Goal: Task Accomplishment & Management: Use online tool/utility

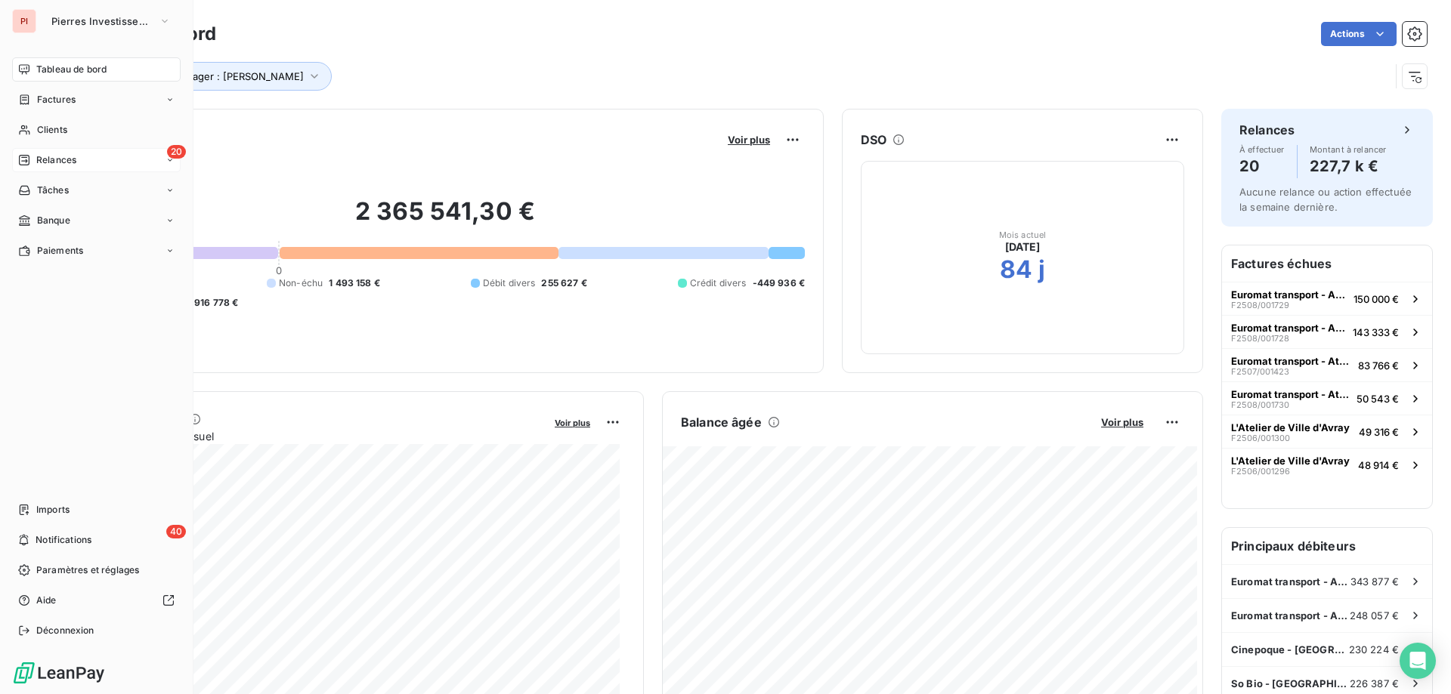
click at [104, 165] on div "20 Relances" at bounding box center [96, 160] width 169 height 24
drag, startPoint x: 110, startPoint y: 165, endPoint x: 132, endPoint y: 170, distance: 23.1
click at [113, 168] on div "20 Relances" at bounding box center [96, 160] width 169 height 24
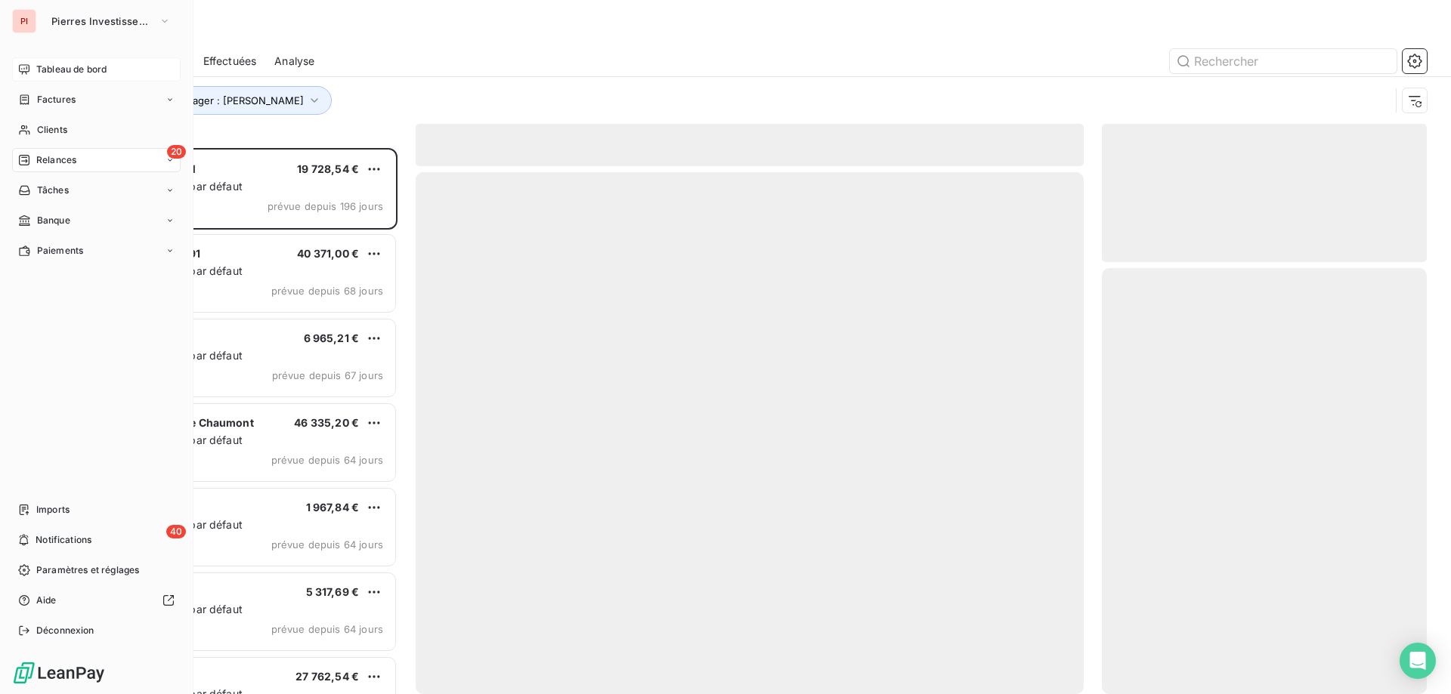
scroll to position [535, 314]
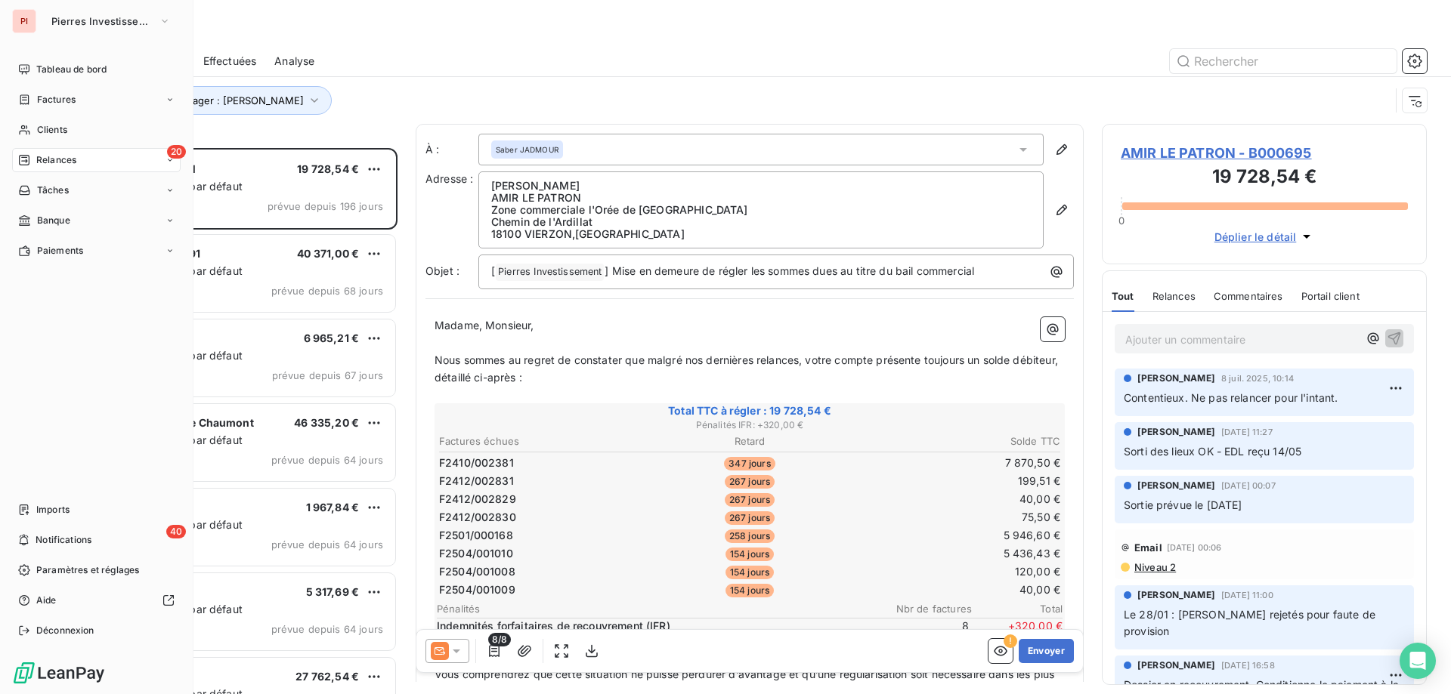
click at [113, 157] on div "20 Relances" at bounding box center [96, 160] width 169 height 24
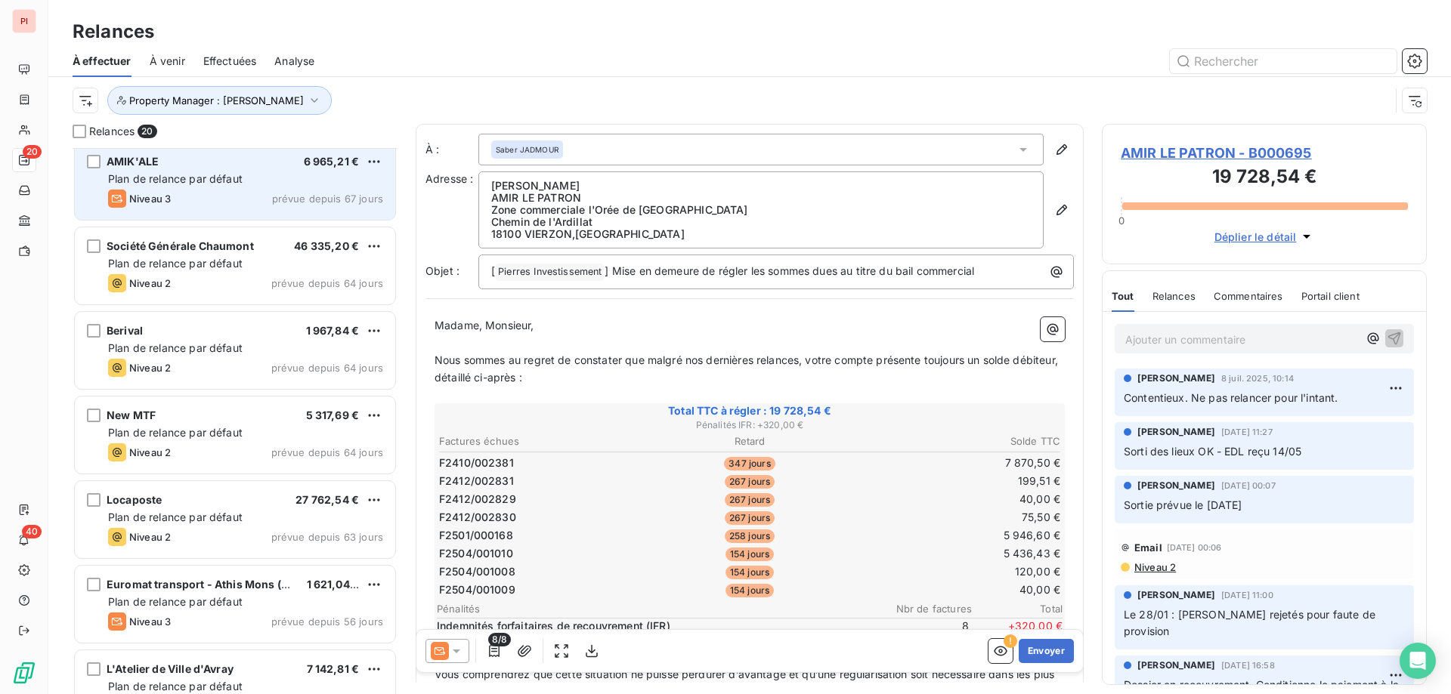
scroll to position [152, 0]
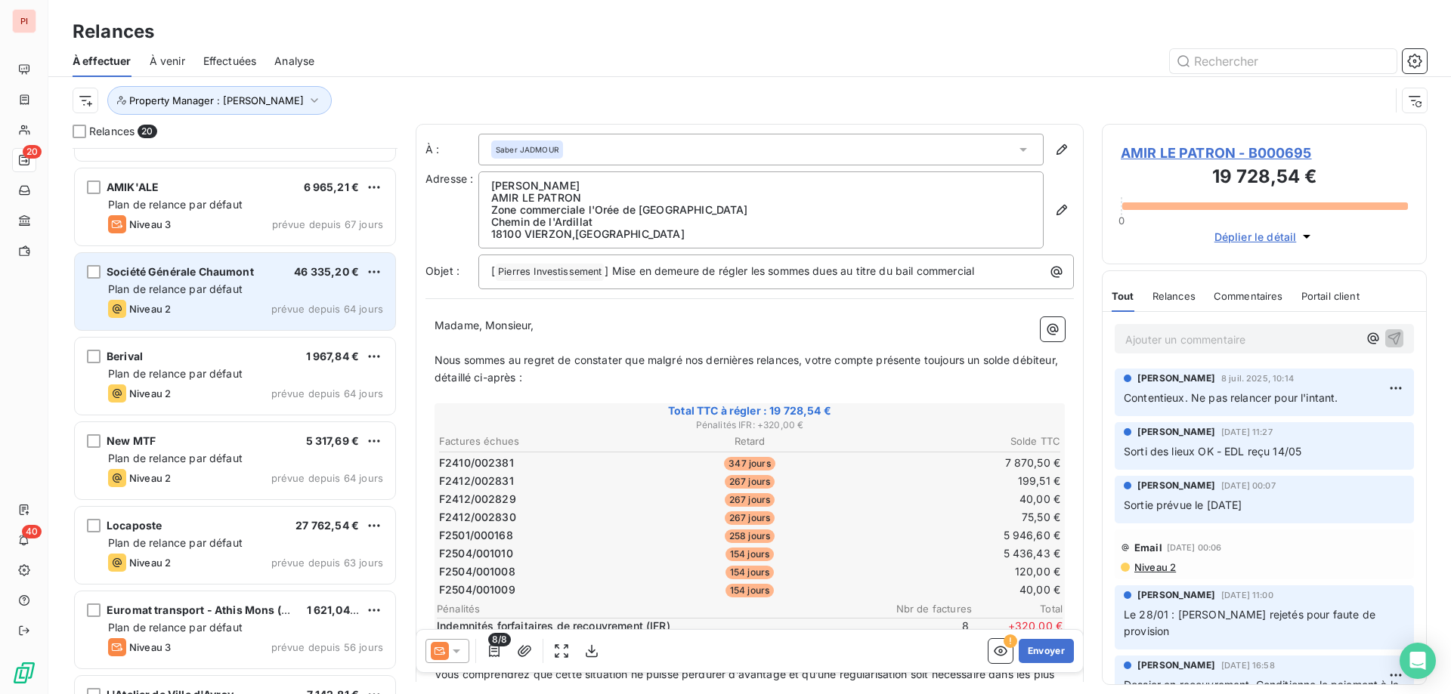
click at [286, 309] on span "prévue depuis 64 jours" at bounding box center [327, 309] width 112 height 12
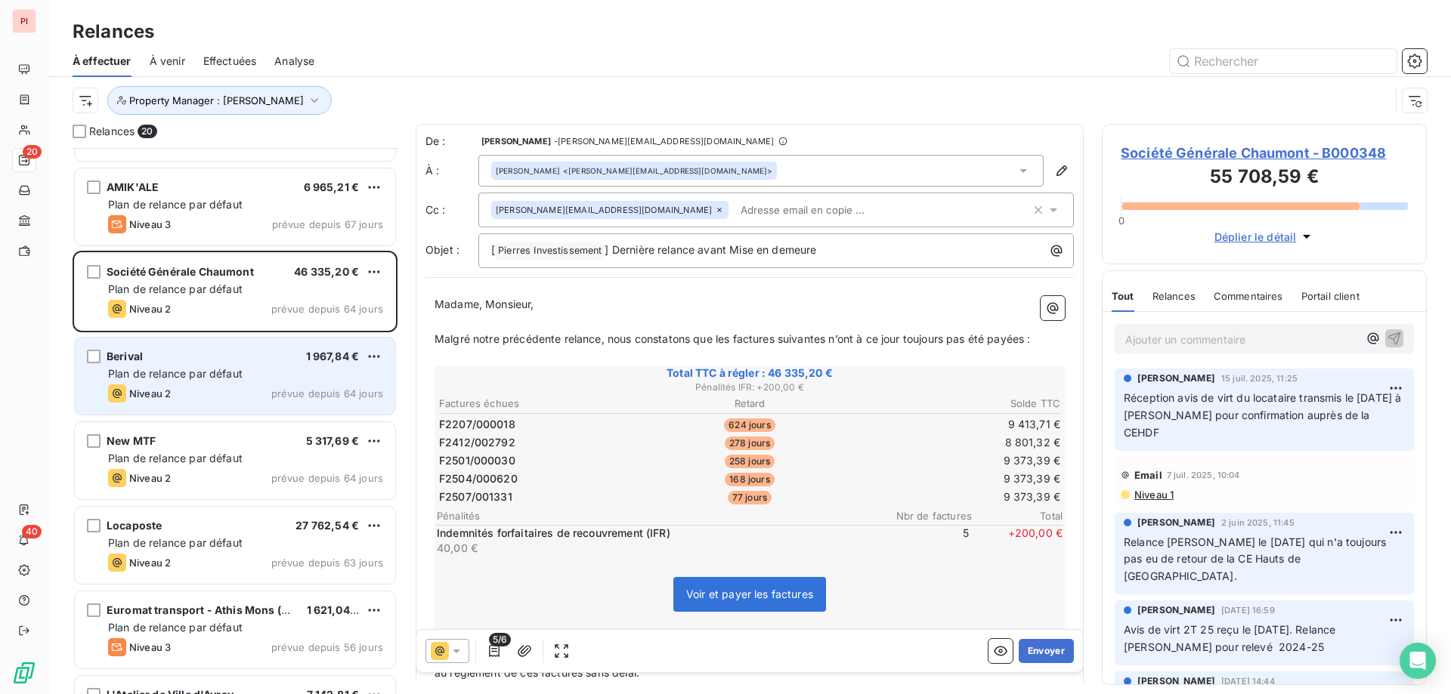
click at [198, 389] on div "Niveau 2 prévue depuis 64 jours" at bounding box center [245, 394] width 275 height 18
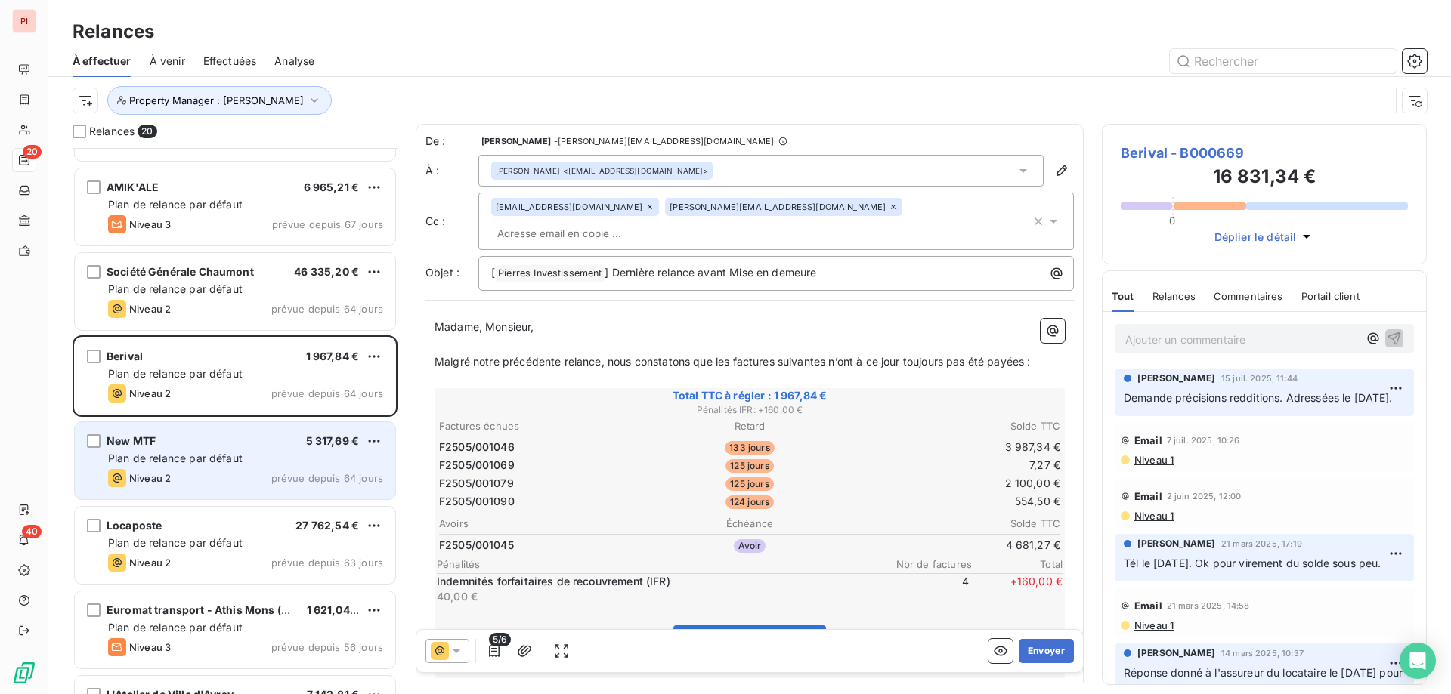
click at [206, 451] on div "Plan de relance par défaut" at bounding box center [245, 458] width 275 height 15
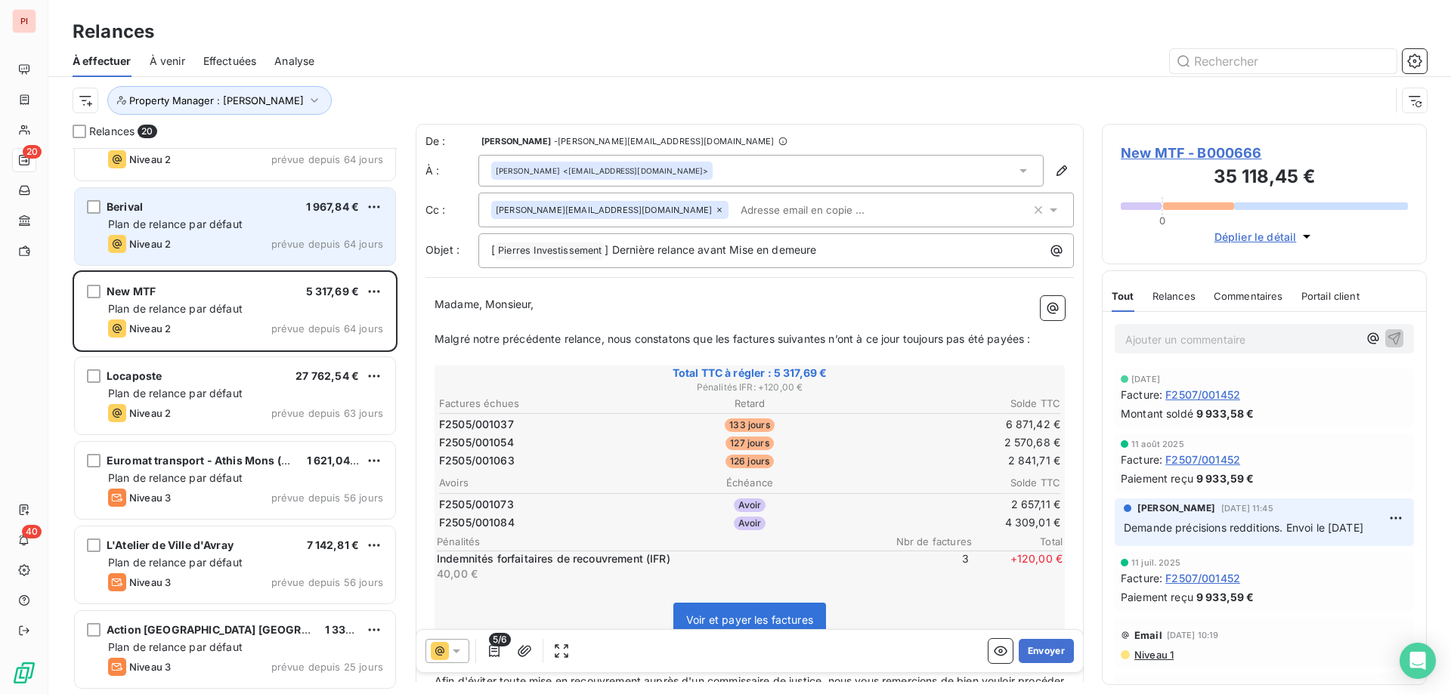
scroll to position [303, 0]
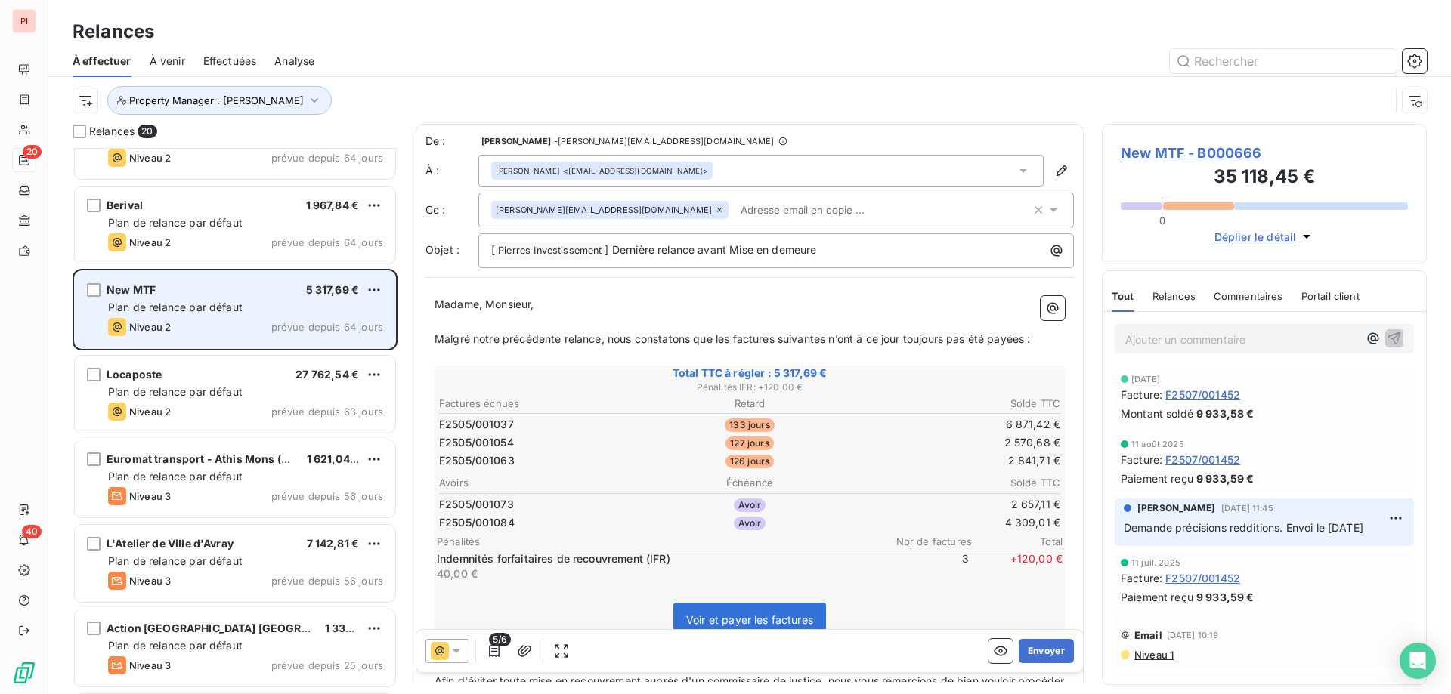
click at [290, 300] on div "Plan de relance par défaut" at bounding box center [245, 307] width 275 height 15
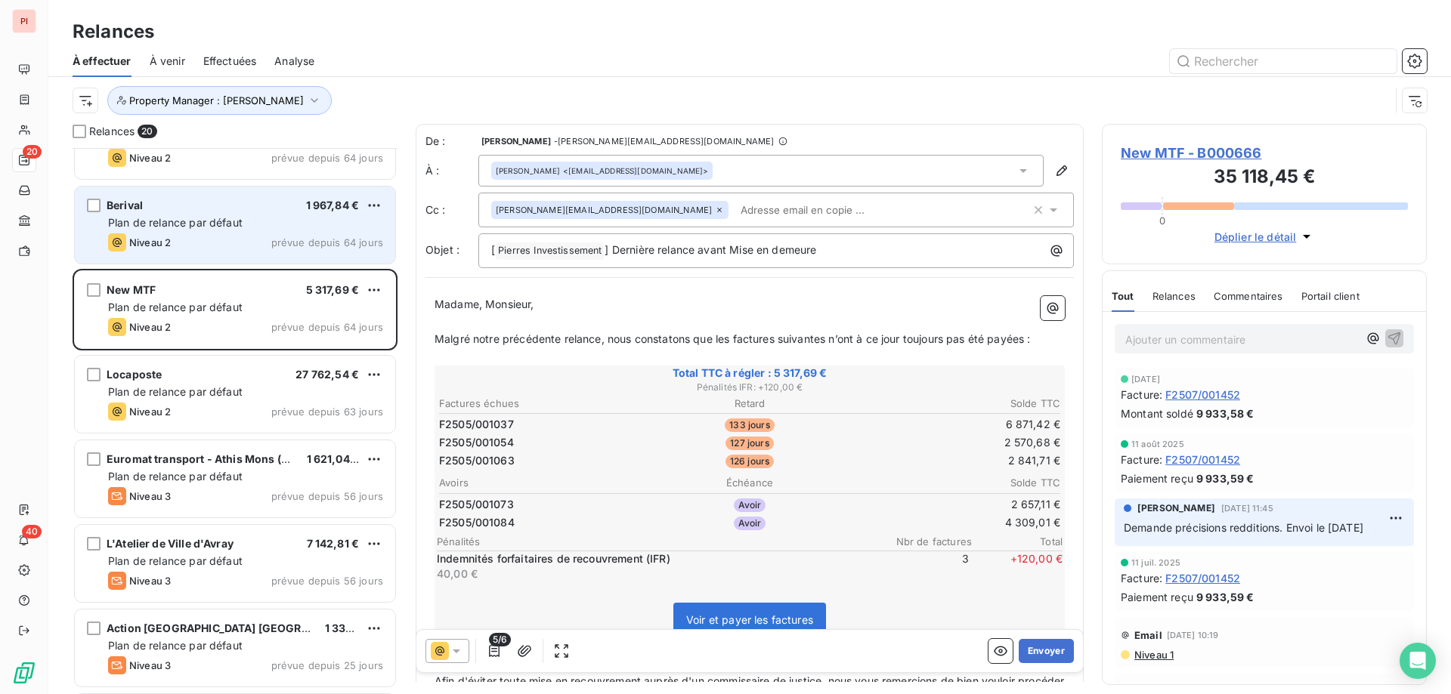
click at [198, 205] on div "Berival 1 967,84 €" at bounding box center [245, 206] width 275 height 14
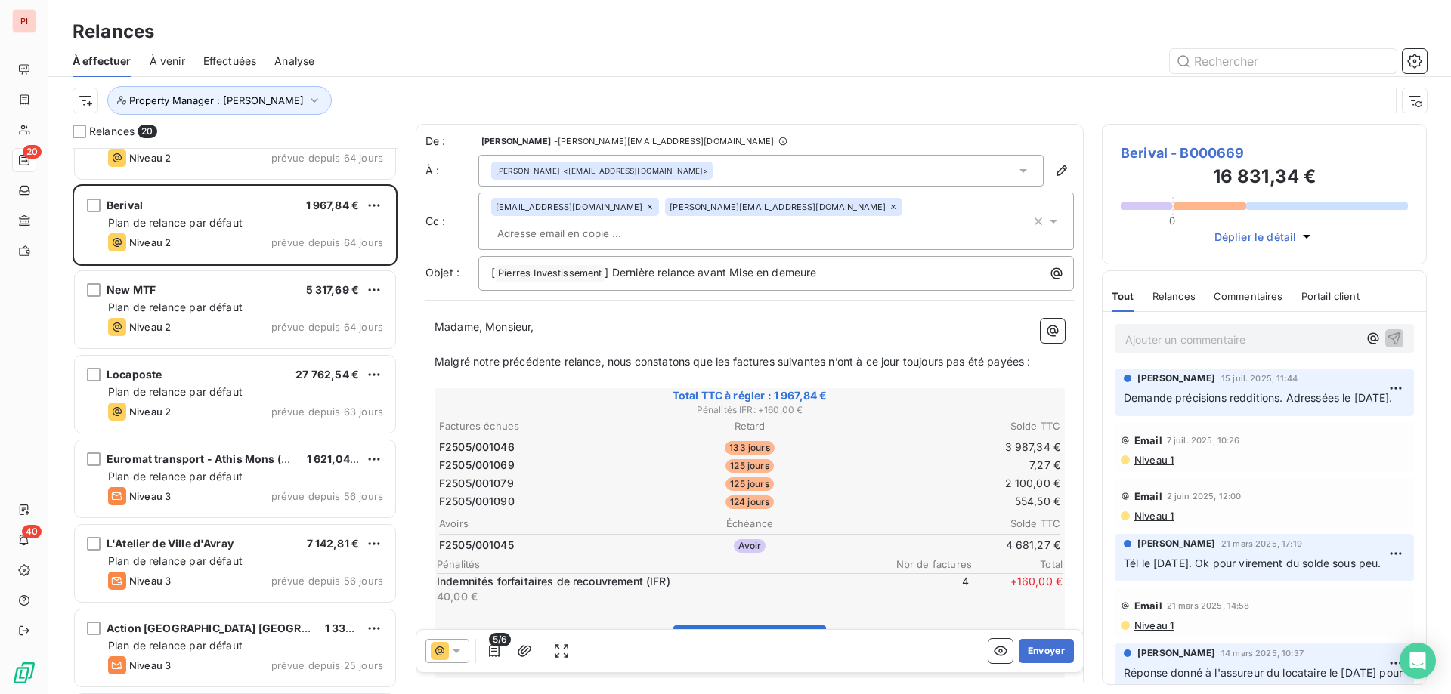
click at [1209, 341] on p "Ajouter un commentaire ﻿" at bounding box center [1241, 339] width 233 height 19
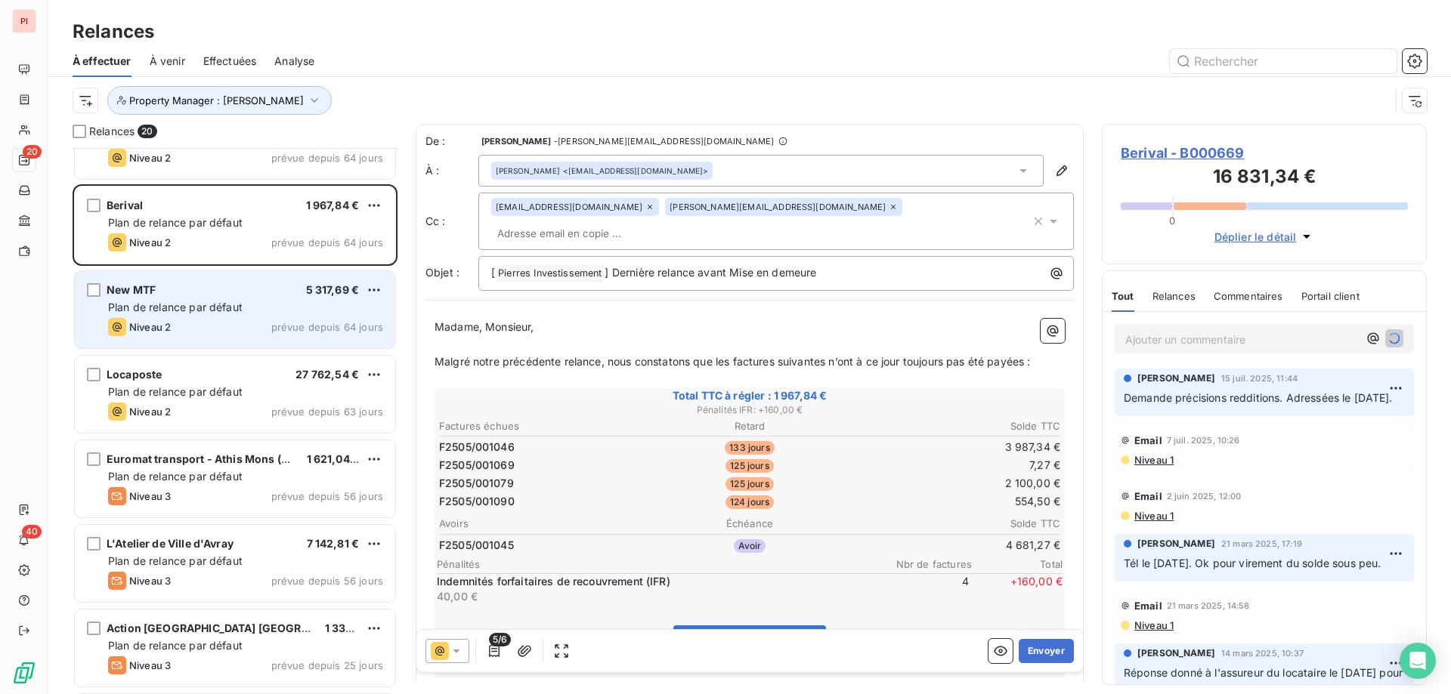
click at [186, 302] on span "Plan de relance par défaut" at bounding box center [175, 307] width 135 height 13
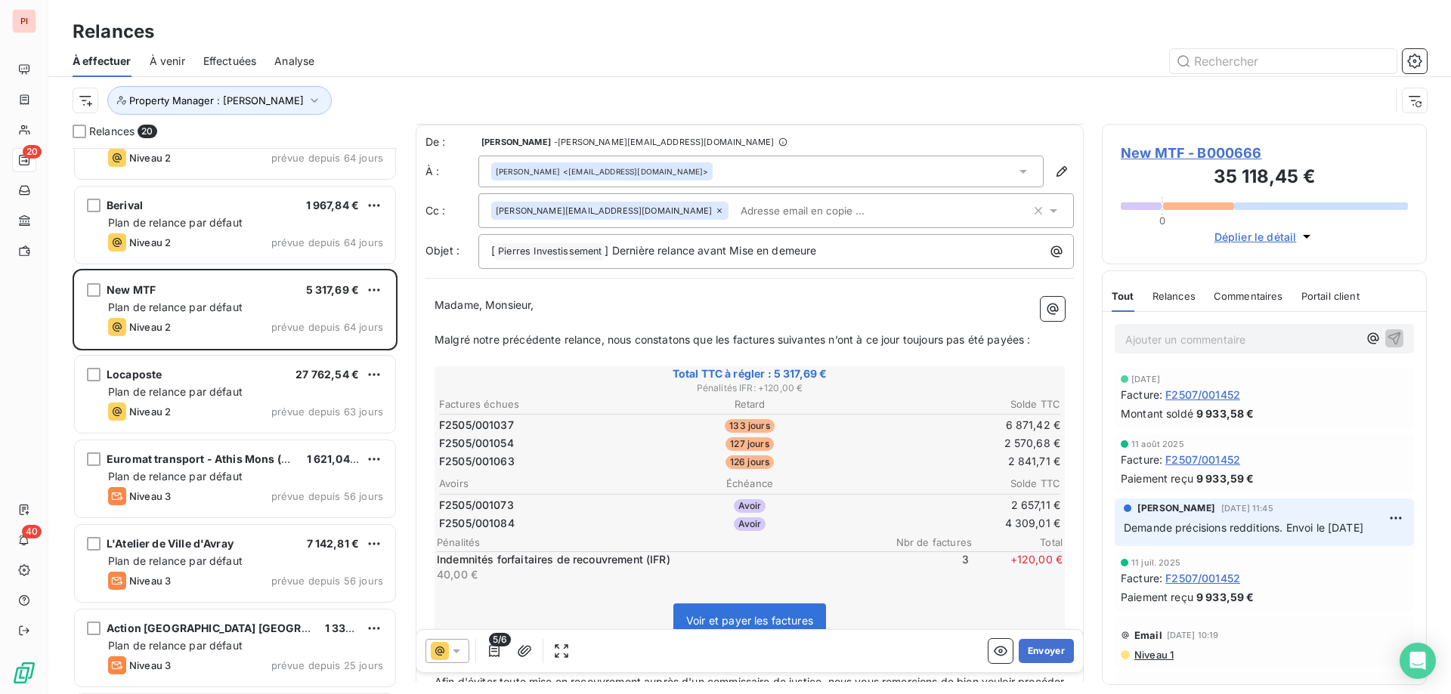
scroll to position [76, 0]
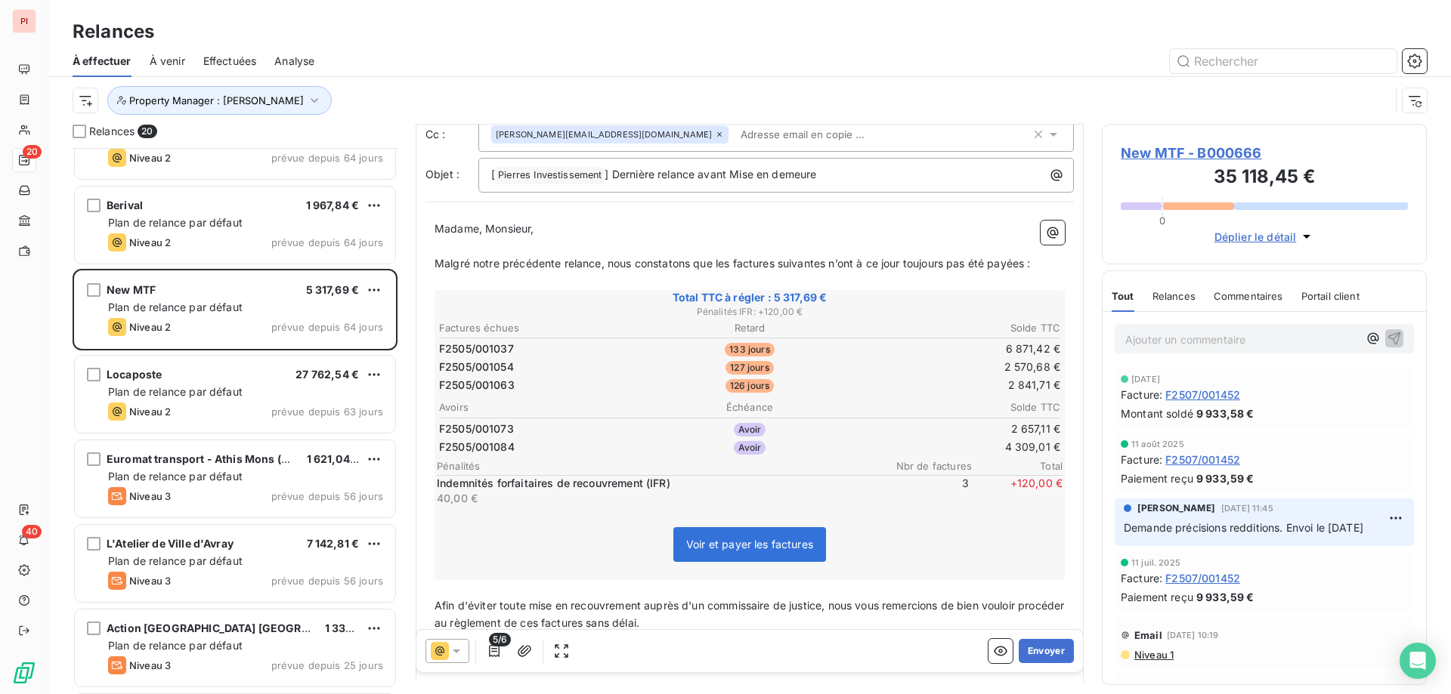
click at [448, 644] on icon at bounding box center [440, 651] width 18 height 18
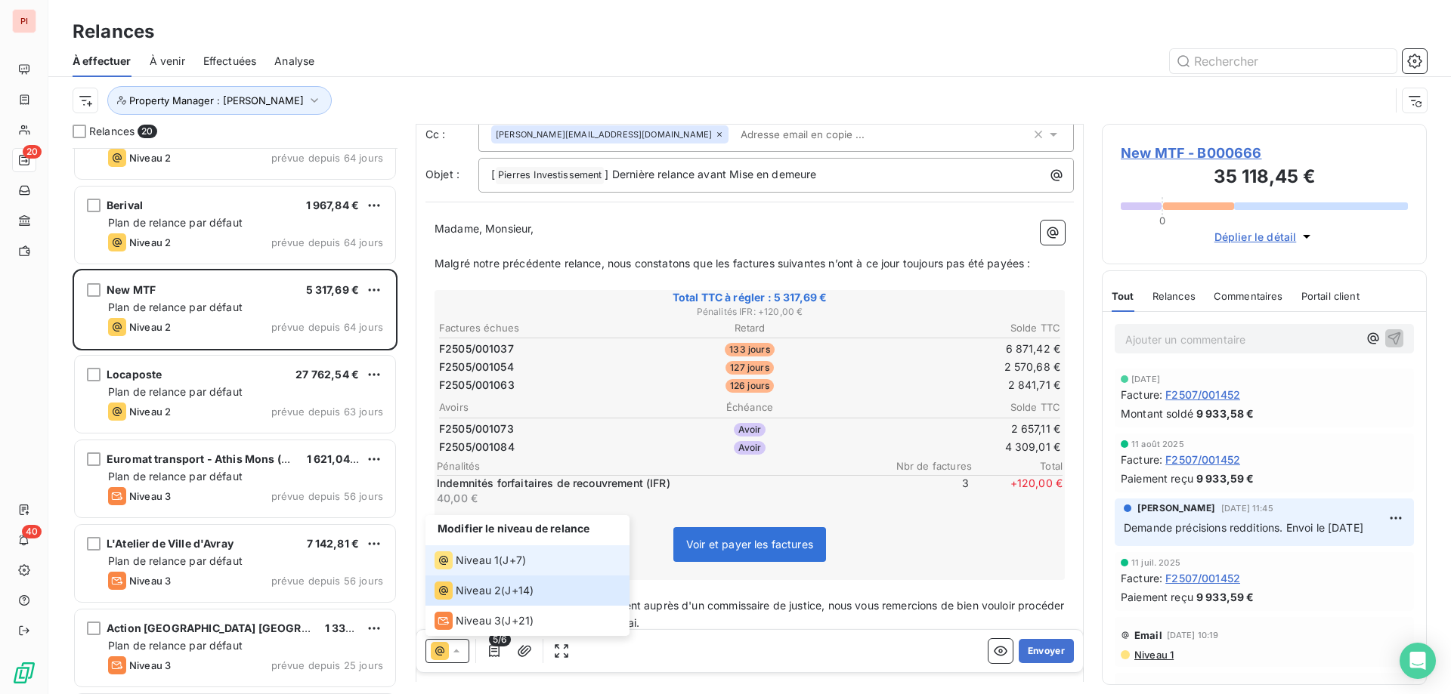
click at [539, 561] on li "Niveau 1 ( J+7 )" at bounding box center [527, 561] width 204 height 30
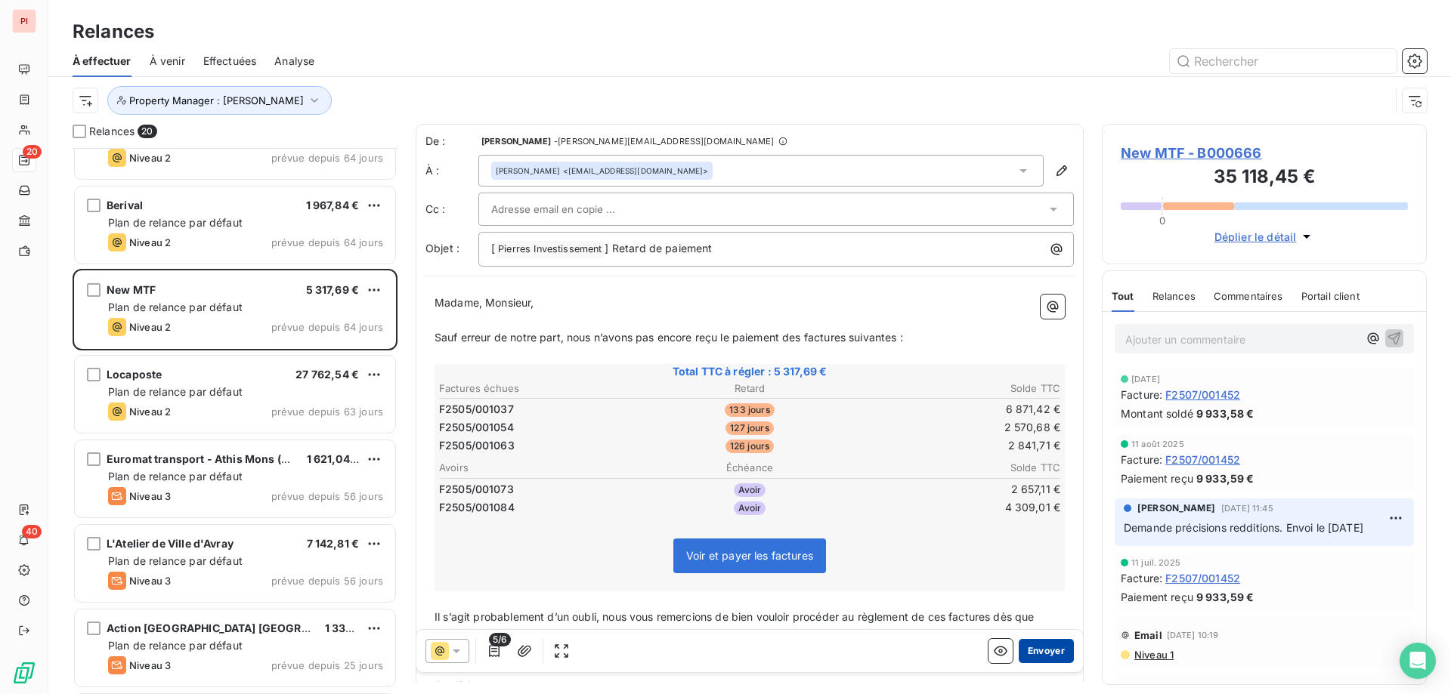
click at [1044, 648] on button "Envoyer" at bounding box center [1046, 651] width 55 height 24
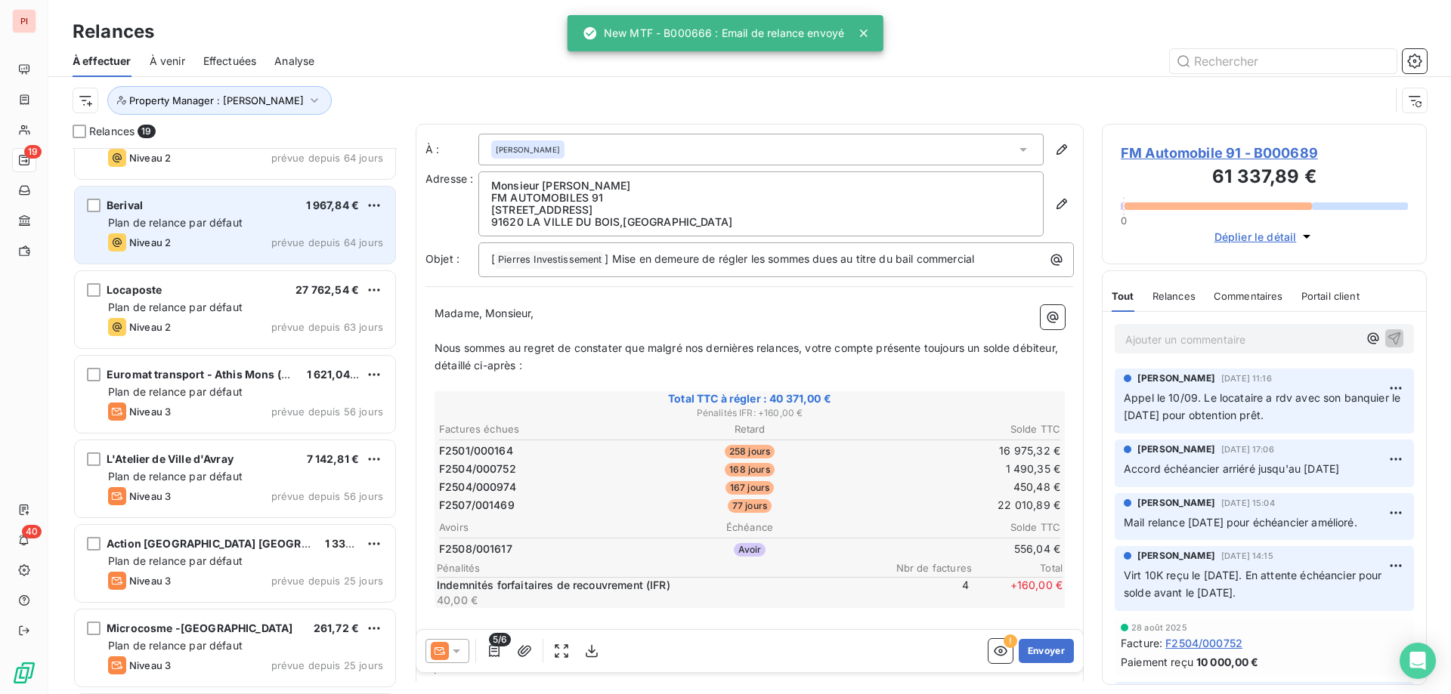
click at [246, 239] on div "Niveau 2 prévue depuis 64 jours" at bounding box center [245, 243] width 275 height 18
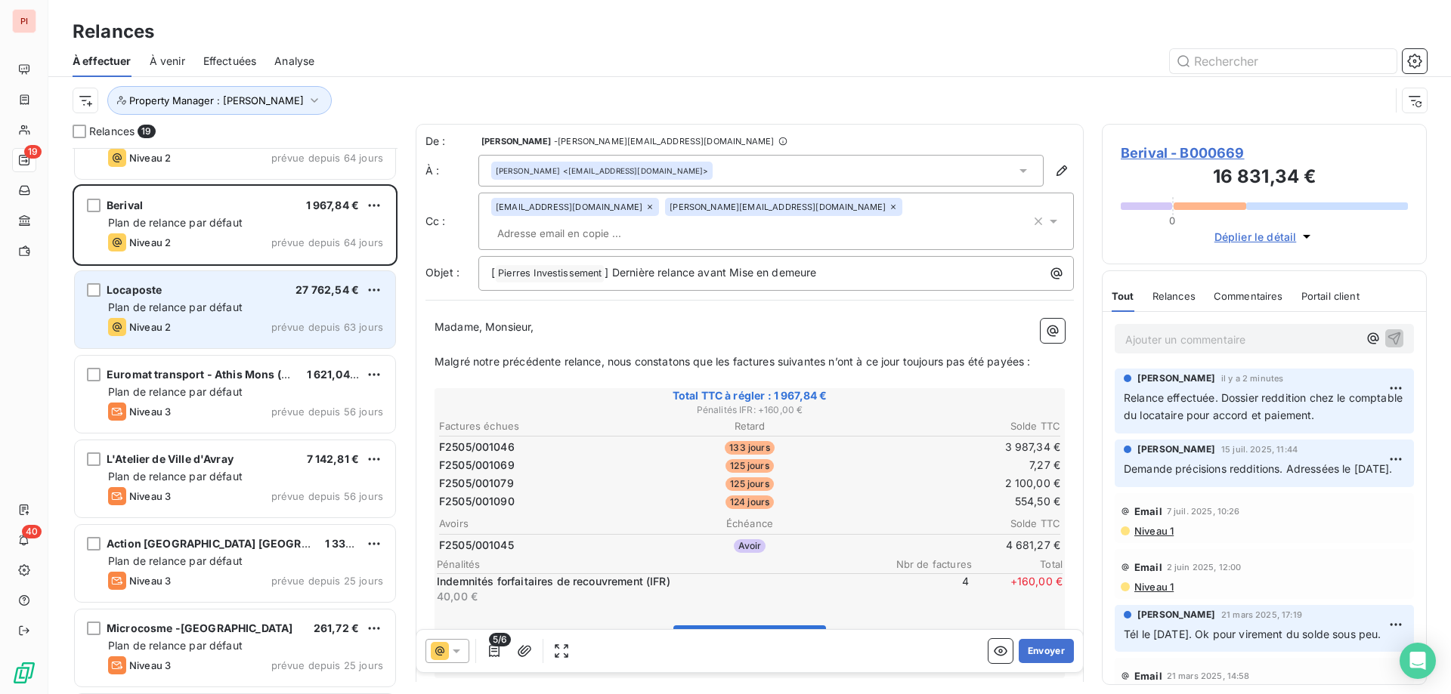
click at [248, 313] on div "Plan de relance par défaut" at bounding box center [245, 307] width 275 height 15
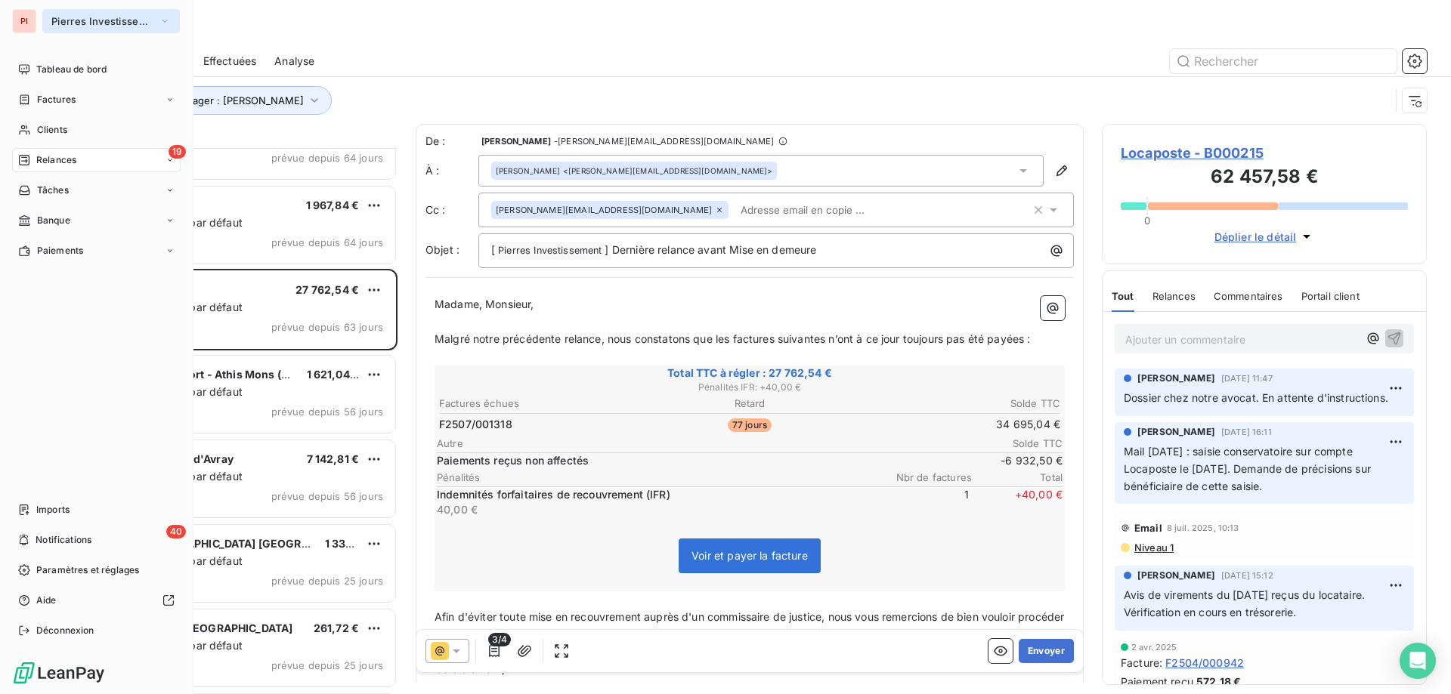
click at [116, 11] on button "Pierres Investissement" at bounding box center [111, 21] width 138 height 24
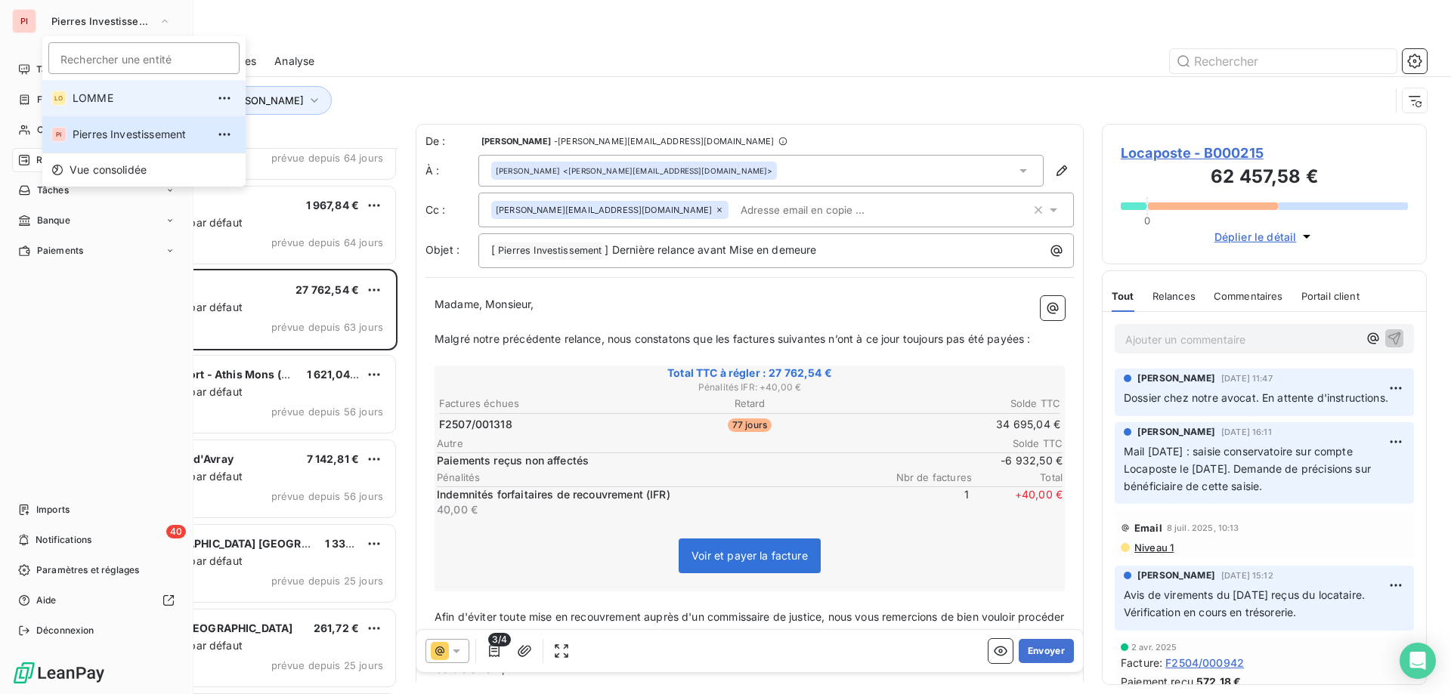
click at [147, 93] on span "LOMME" at bounding box center [140, 98] width 134 height 15
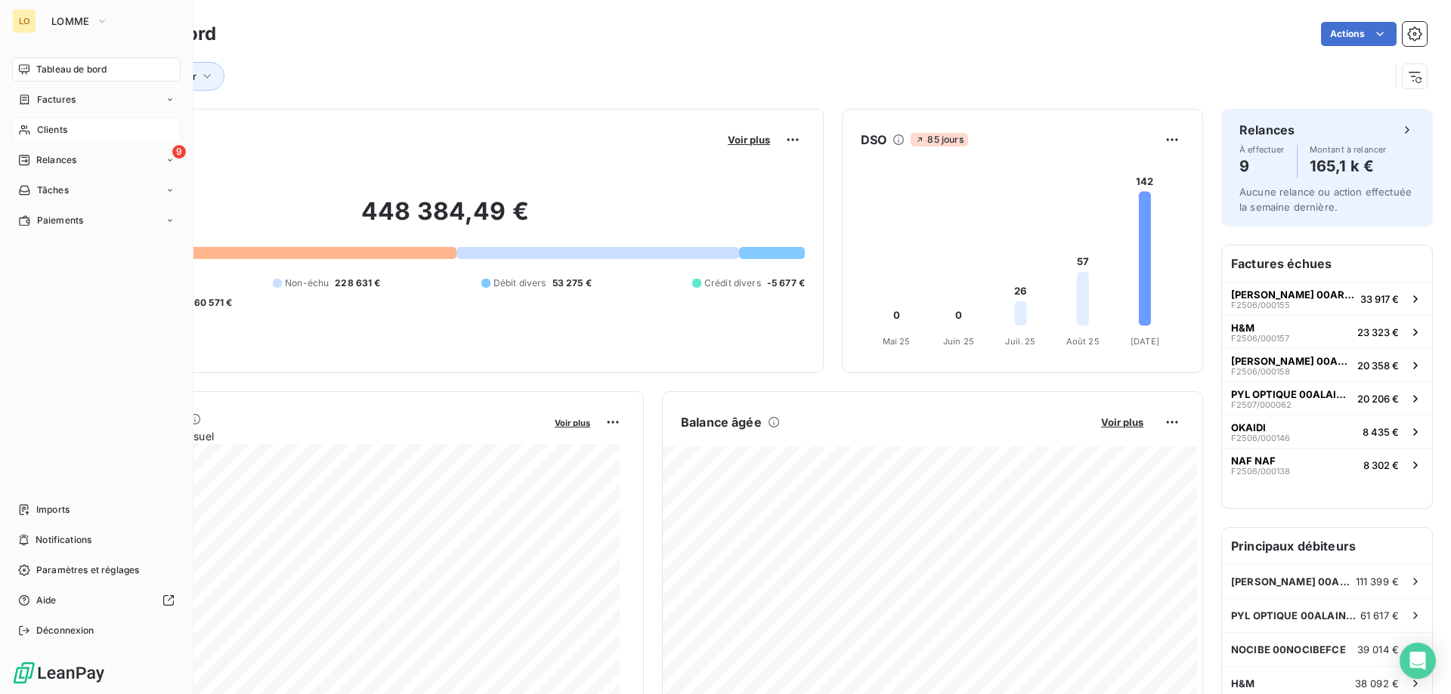
click at [52, 125] on span "Clients" at bounding box center [52, 130] width 30 height 14
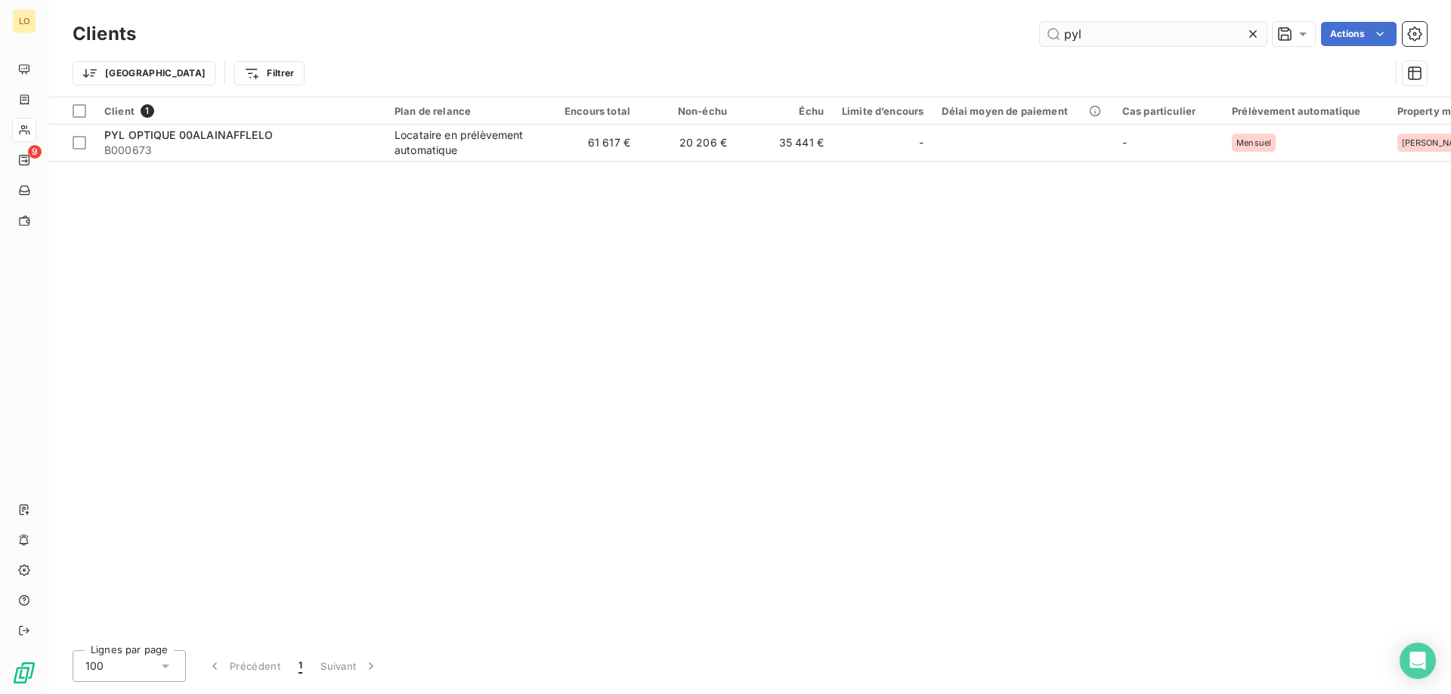
type input "pyl"
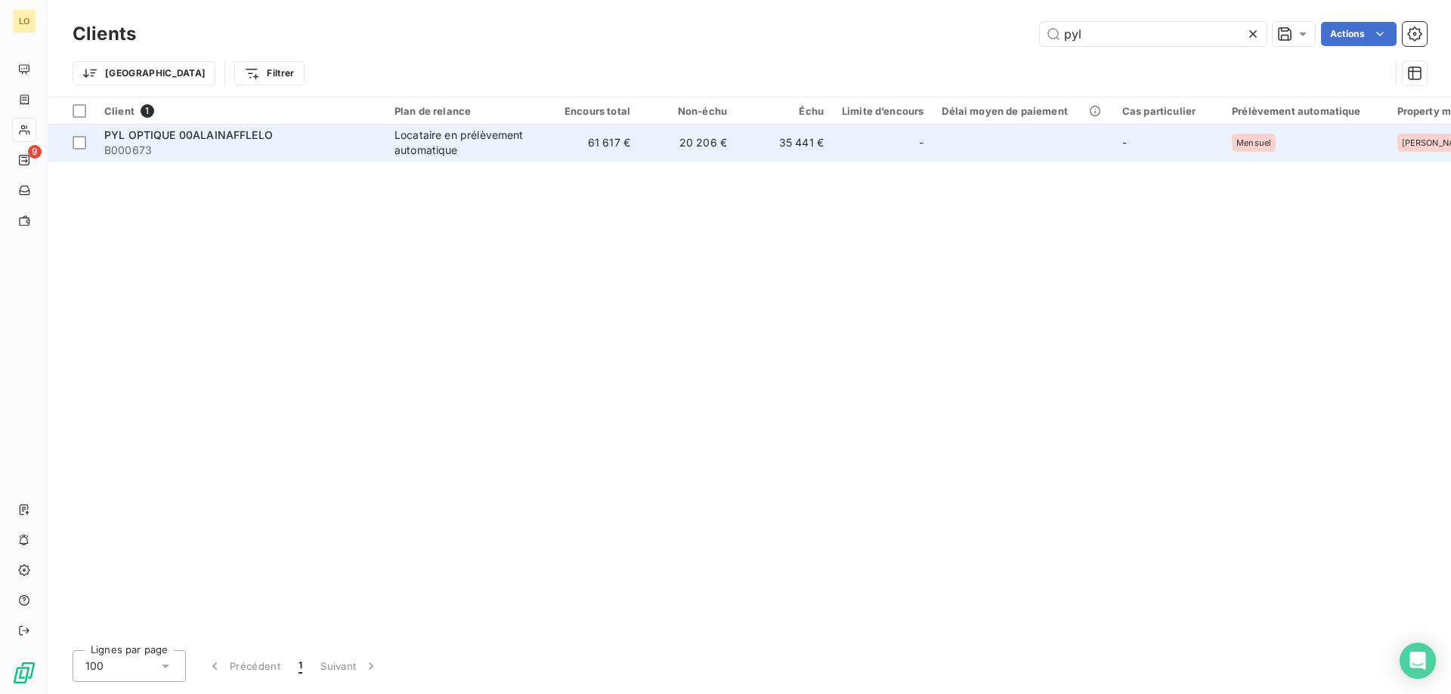
click at [648, 153] on td "20 206 €" at bounding box center [687, 143] width 97 height 36
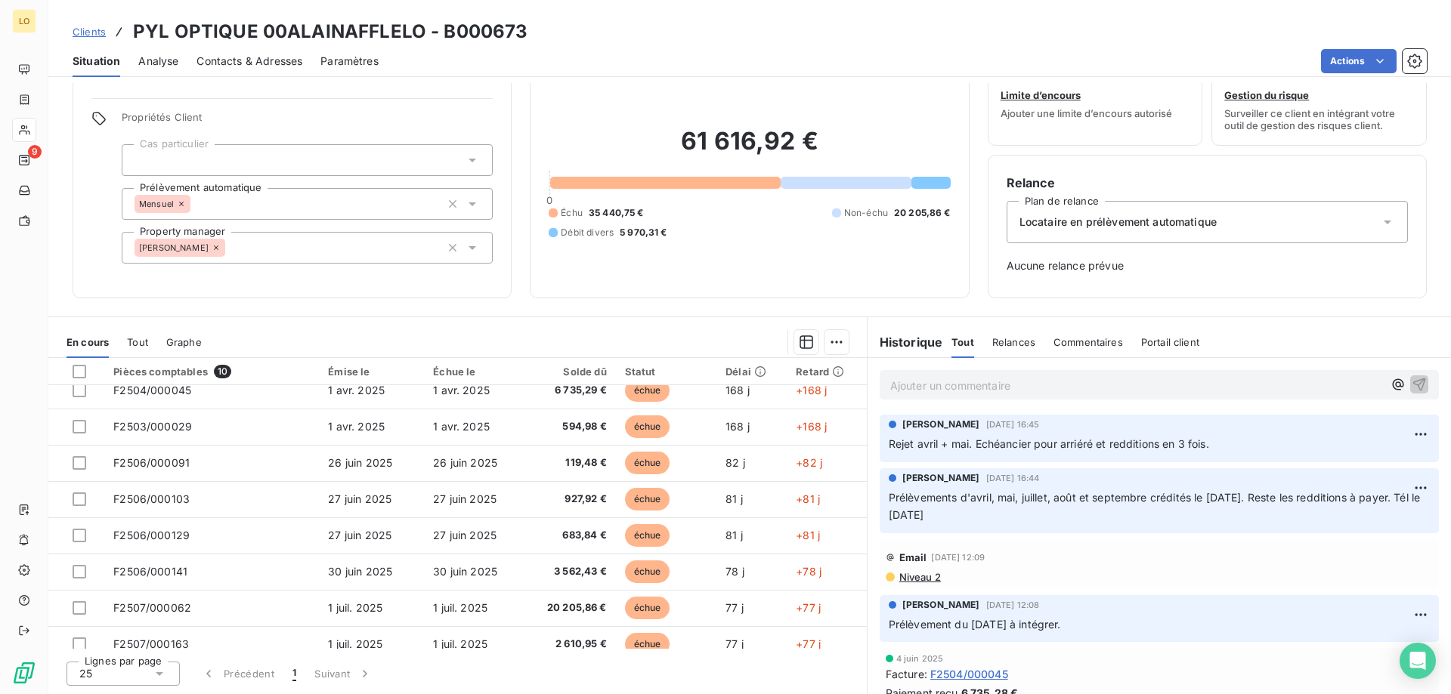
scroll to position [76, 0]
